Goal: Navigation & Orientation: Find specific page/section

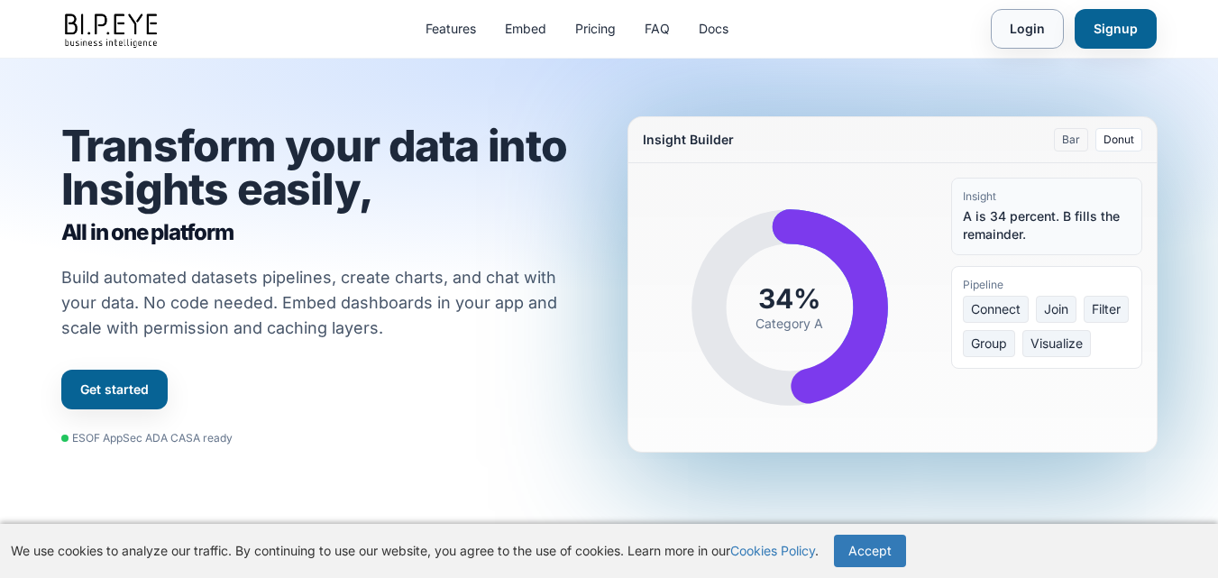
click at [1016, 36] on link "Login" at bounding box center [1027, 29] width 73 height 40
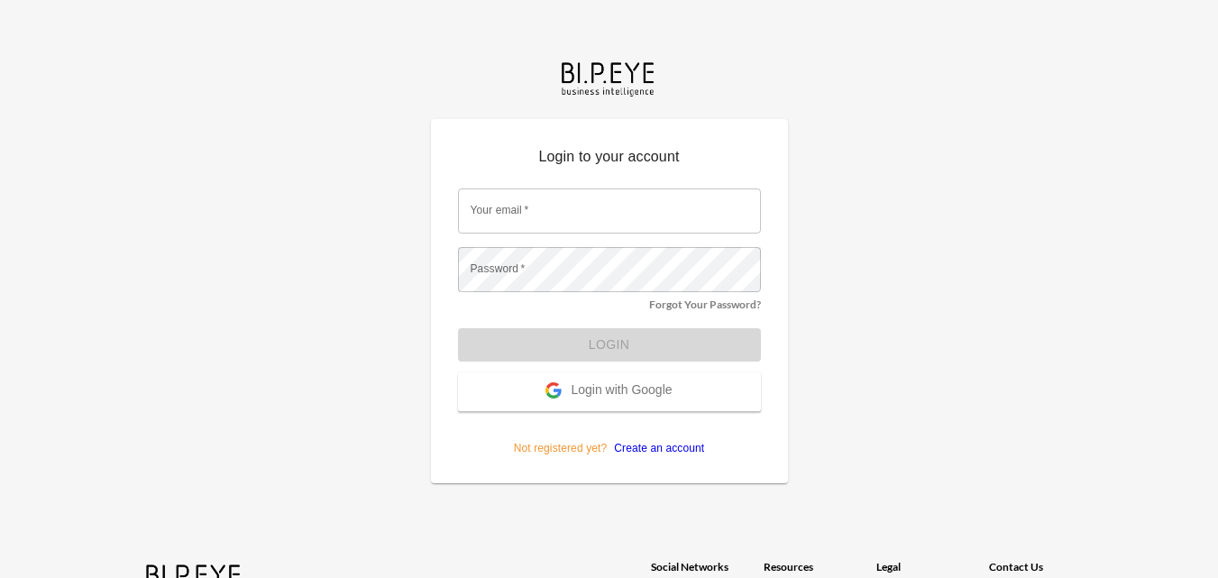
click at [581, 386] on span "Login with Google" at bounding box center [621, 391] width 101 height 18
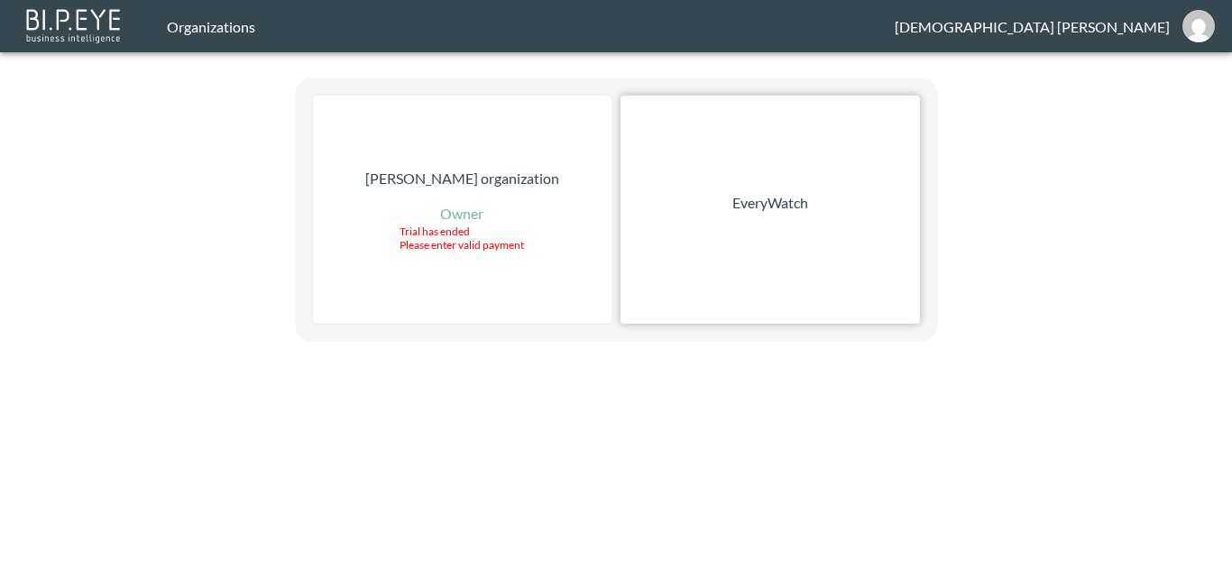
click at [680, 233] on div "EveryWatch" at bounding box center [769, 210] width 299 height 228
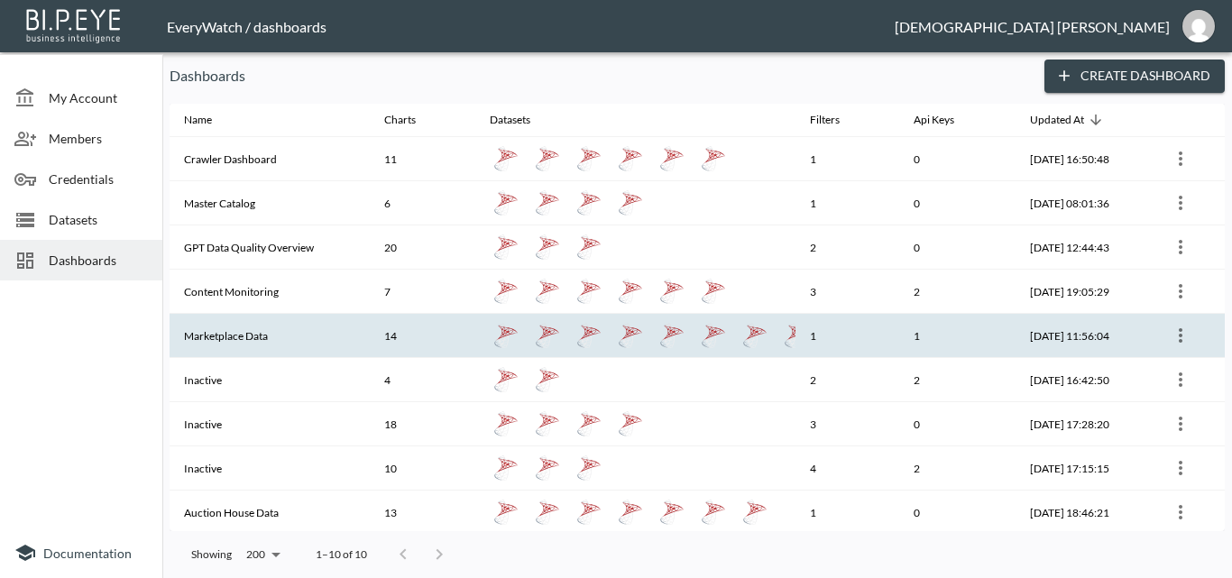
click at [329, 330] on th "Marketplace Data" at bounding box center [270, 336] width 200 height 44
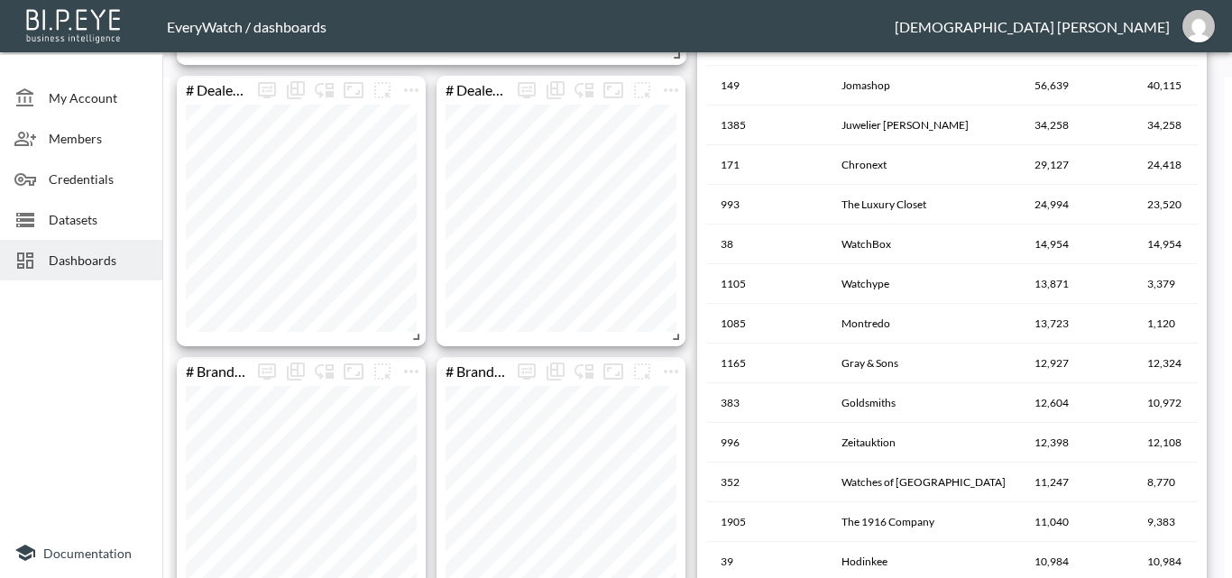
scroll to position [436, 0]
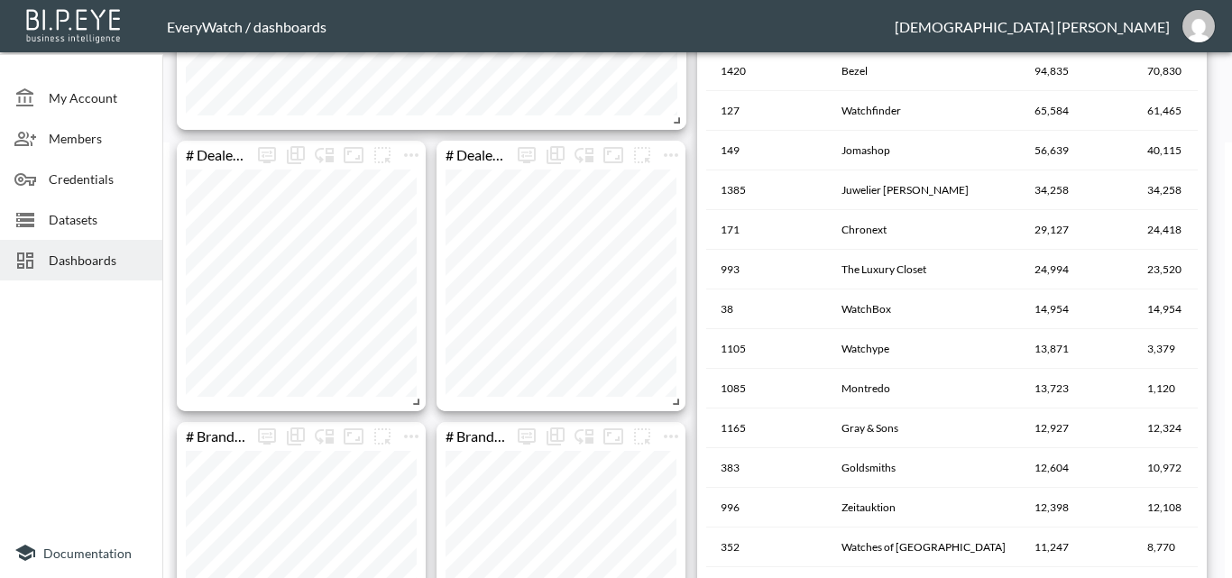
click at [102, 266] on span "Dashboards" at bounding box center [98, 260] width 99 height 19
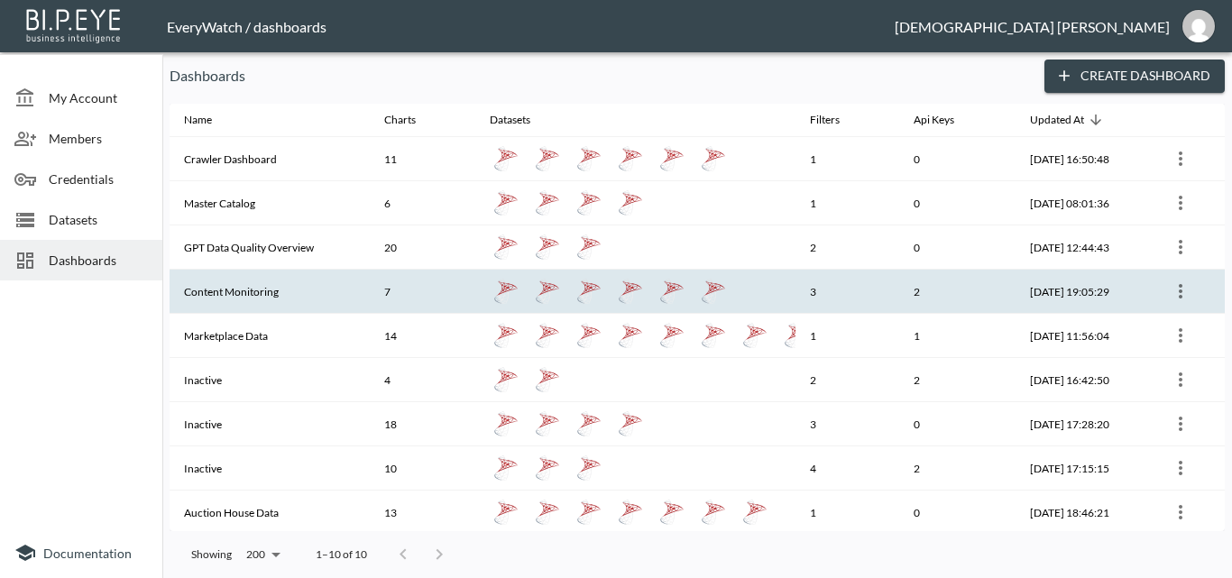
click at [292, 304] on th "Content Monitoring" at bounding box center [270, 292] width 200 height 44
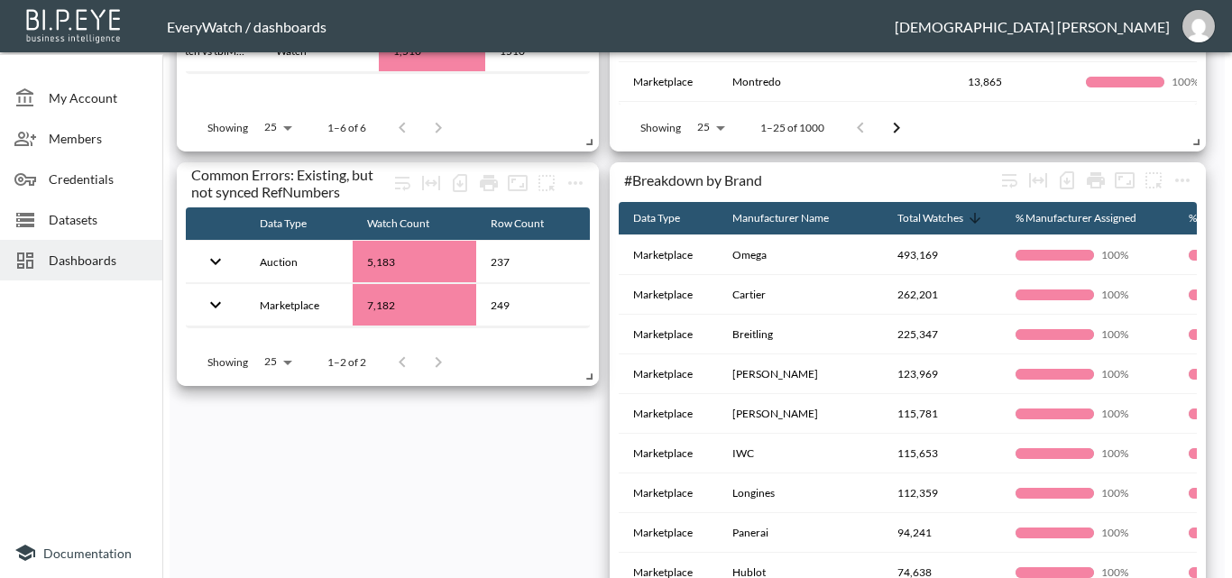
scroll to position [790, 0]
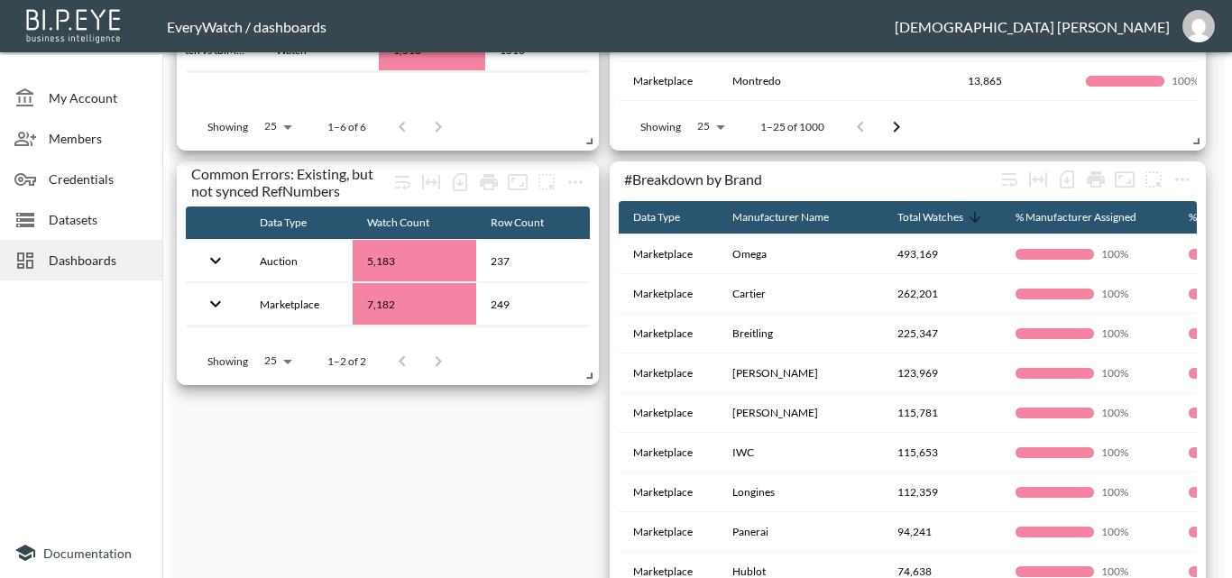
click at [7, 416] on div at bounding box center [81, 408] width 162 height 240
